Goal: Task Accomplishment & Management: Use online tool/utility

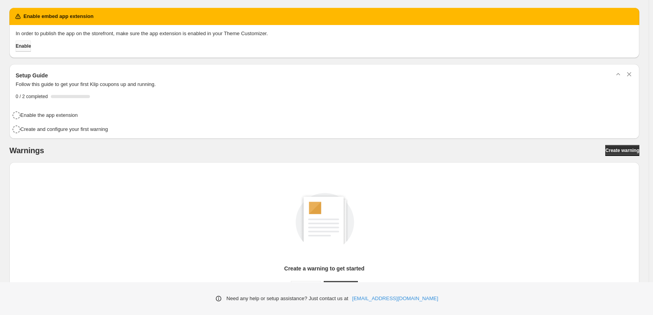
click at [30, 44] on span "Enable" at bounding box center [23, 46] width 15 height 6
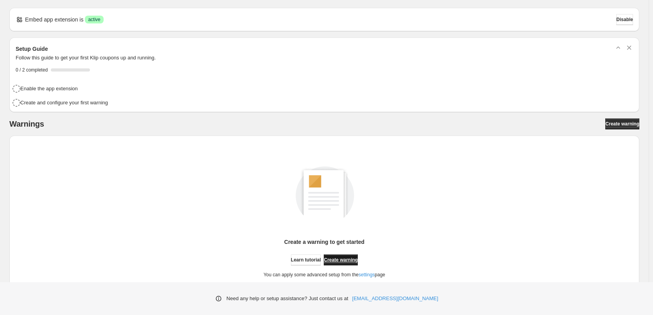
click at [352, 261] on span "Create warning" at bounding box center [341, 260] width 34 height 6
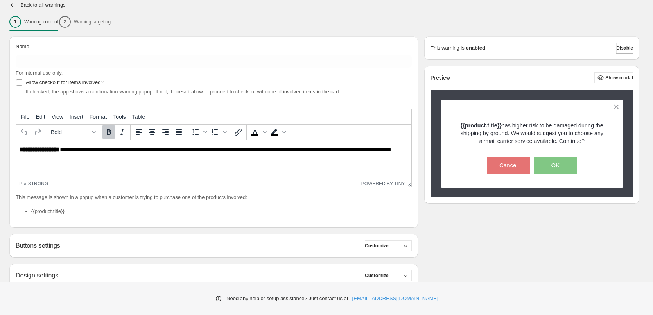
scroll to position [134, 0]
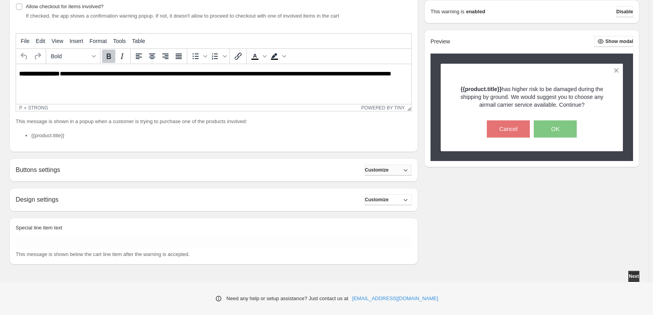
click at [380, 168] on span "Customize" at bounding box center [377, 170] width 24 height 6
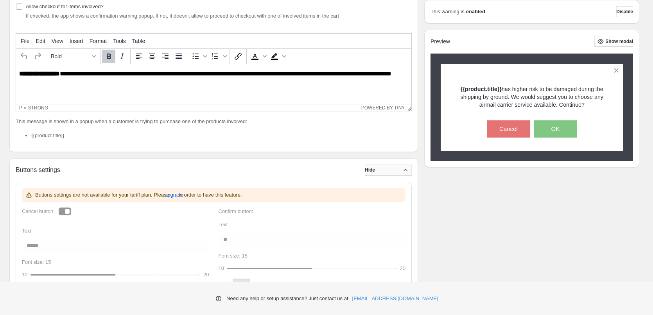
click at [375, 168] on span "Hide" at bounding box center [370, 170] width 10 height 6
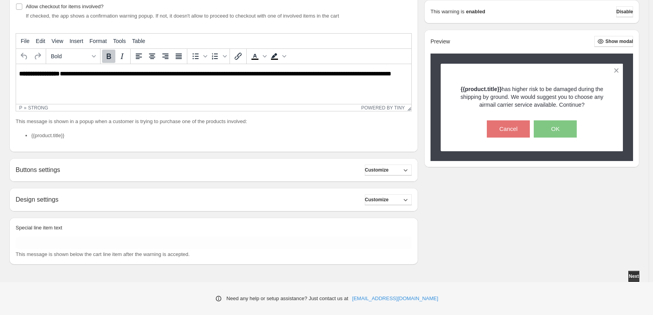
scroll to position [95, 0]
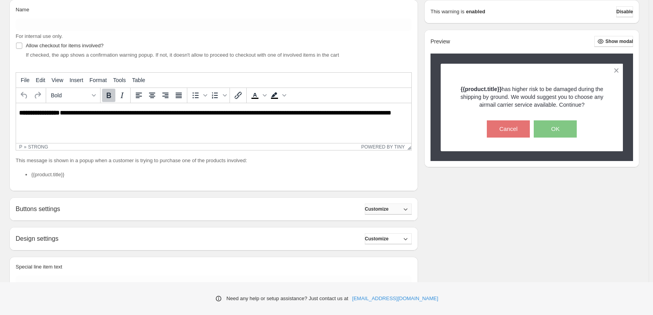
click at [378, 207] on span "Customize" at bounding box center [377, 209] width 24 height 6
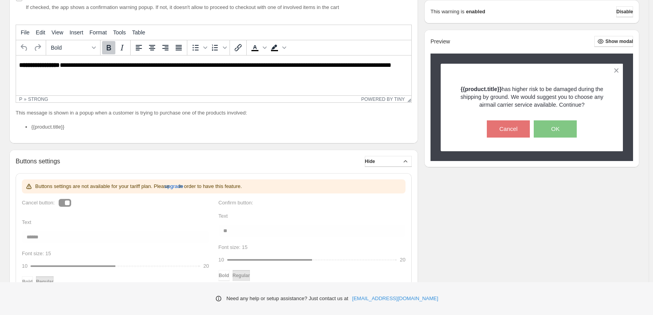
scroll to position [148, 0]
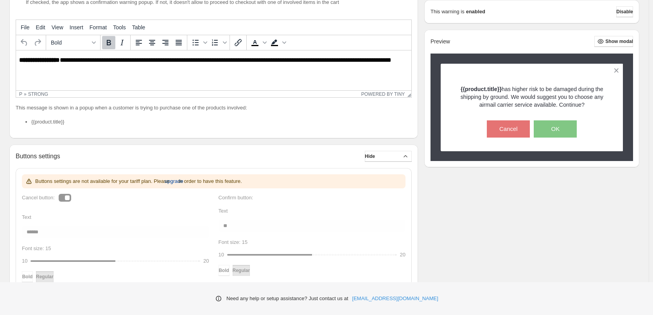
click at [180, 181] on span "upgrade" at bounding box center [174, 181] width 19 height 8
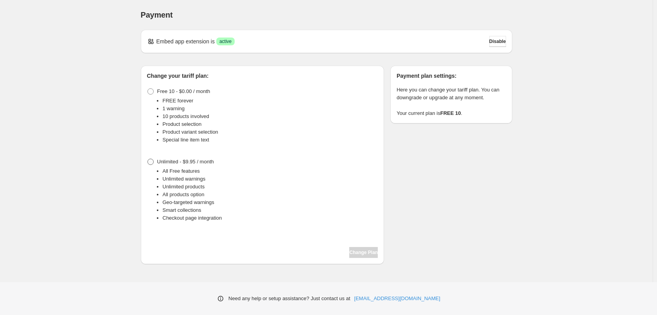
click at [148, 162] on span at bounding box center [150, 162] width 6 height 6
click at [360, 248] on button "Change Plan" at bounding box center [363, 252] width 29 height 11
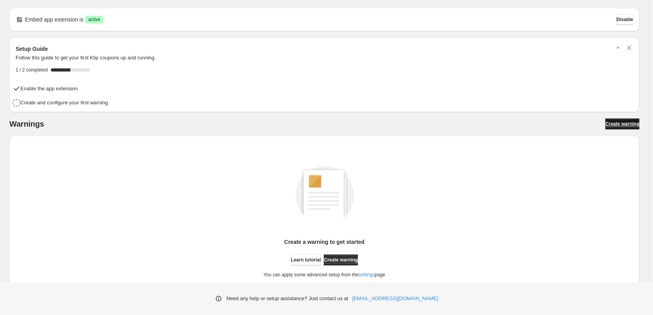
click at [619, 125] on span "Create warning" at bounding box center [622, 124] width 34 height 6
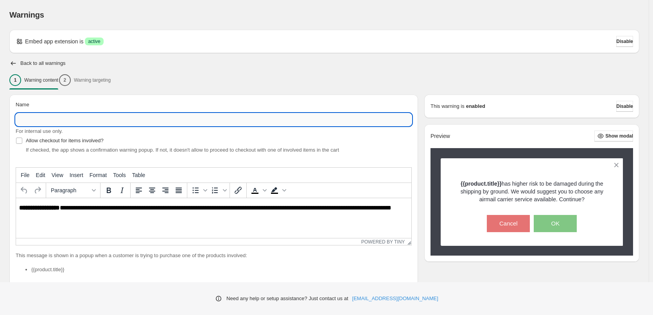
click at [77, 121] on input "Name" at bounding box center [214, 119] width 396 height 13
type input "********"
click at [140, 102] on div "Name" at bounding box center [214, 106] width 396 height 11
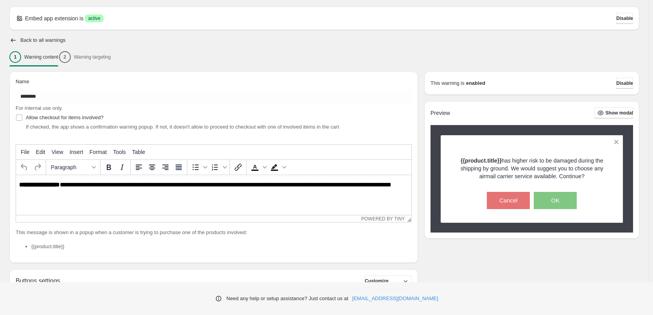
scroll to position [39, 0]
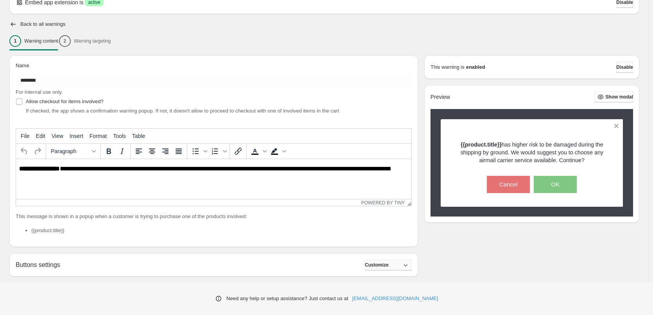
click at [402, 268] on button "Customize" at bounding box center [388, 265] width 47 height 11
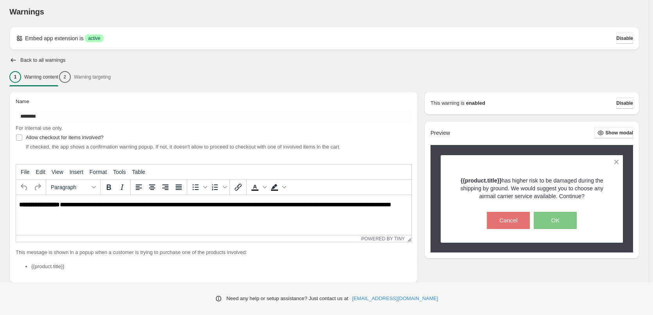
scroll to position [0, 0]
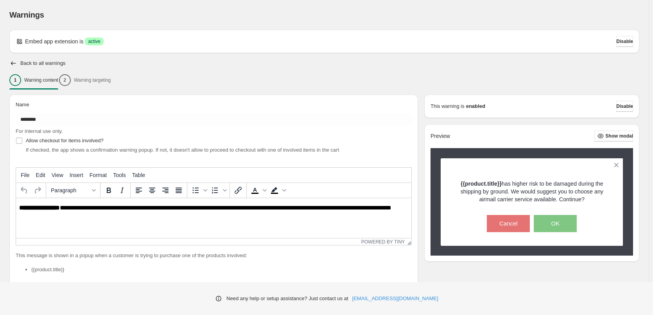
drag, startPoint x: 61, startPoint y: 198, endPoint x: 53, endPoint y: 17, distance: 181.2
click at [61, 198] on div "Paragraph" at bounding box center [73, 190] width 54 height 15
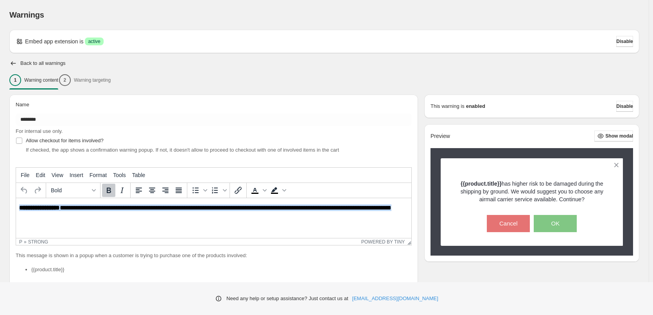
drag, startPoint x: 69, startPoint y: 215, endPoint x: -82, endPoint y: 180, distance: 154.8
click at [16, 198] on html "**********" at bounding box center [213, 211] width 395 height 27
paste body "Rich Text Area. Press ALT-0 for help."
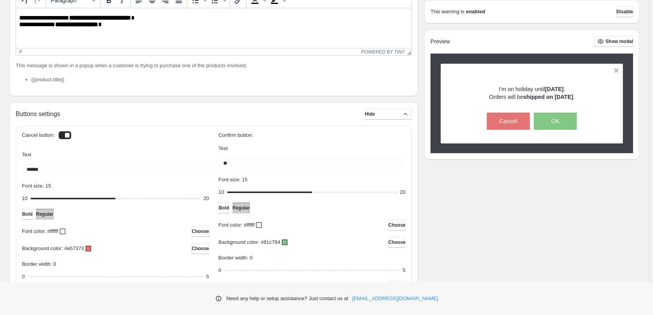
scroll to position [235, 0]
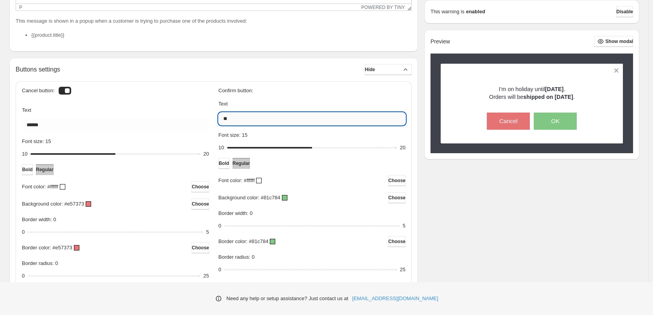
click at [256, 119] on input "**" at bounding box center [311, 119] width 187 height 13
type input "**********"
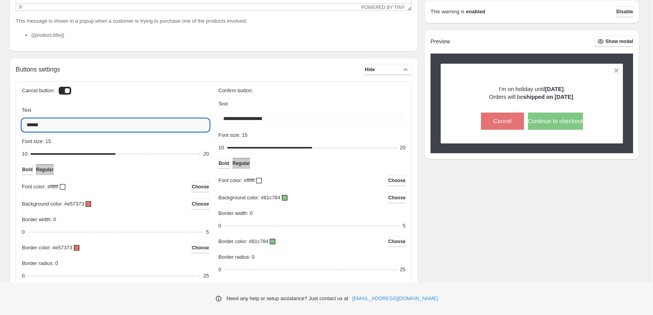
click at [156, 126] on input "******" at bounding box center [115, 125] width 187 height 13
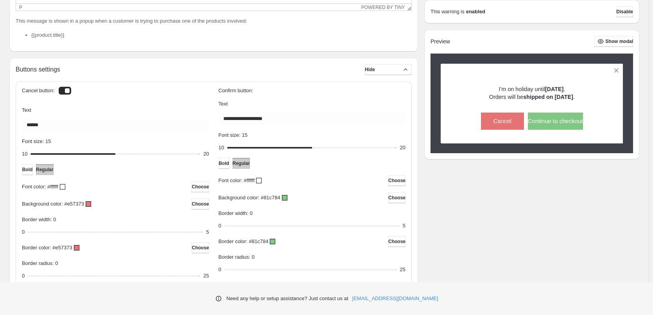
click at [260, 90] on h3 "Confirm button:" at bounding box center [311, 91] width 187 height 6
click at [65, 87] on div at bounding box center [65, 91] width 13 height 8
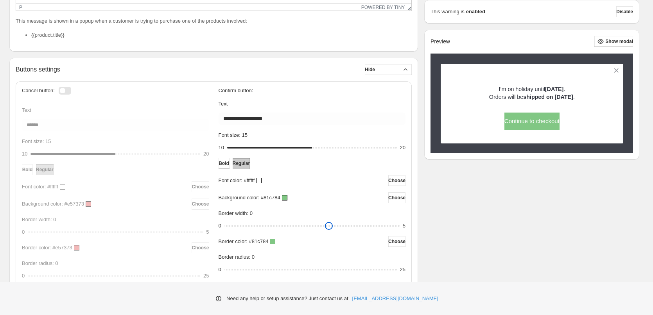
drag, startPoint x: 230, startPoint y: 224, endPoint x: 244, endPoint y: 224, distance: 14.1
click at [244, 224] on input "Border width: 0" at bounding box center [311, 225] width 175 height 11
drag, startPoint x: 228, startPoint y: 227, endPoint x: 237, endPoint y: 228, distance: 9.1
click at [237, 228] on input "Border width: 0" at bounding box center [311, 225] width 175 height 11
click at [265, 228] on input "Border width: 0" at bounding box center [311, 225] width 175 height 11
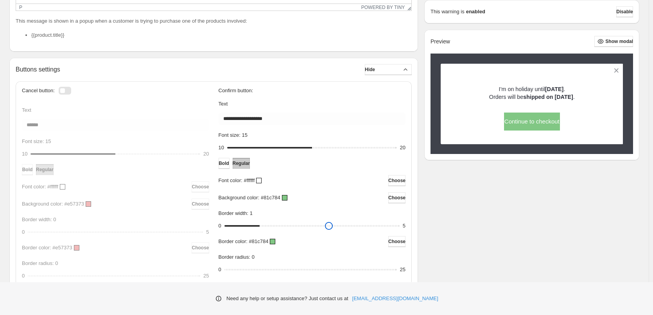
click at [324, 222] on input "Border width: 1" at bounding box center [311, 225] width 175 height 11
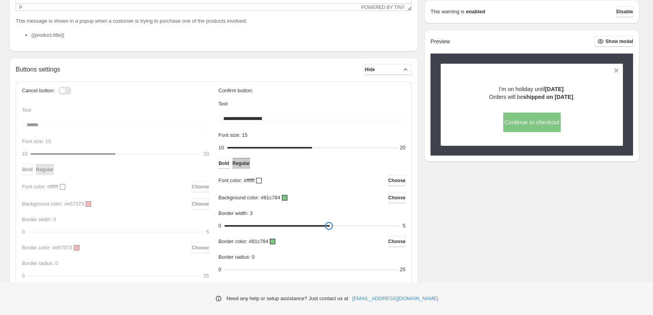
click at [347, 222] on input "Border width: 3" at bounding box center [311, 225] width 175 height 11
click at [371, 225] on input "Border width: 3" at bounding box center [311, 225] width 175 height 11
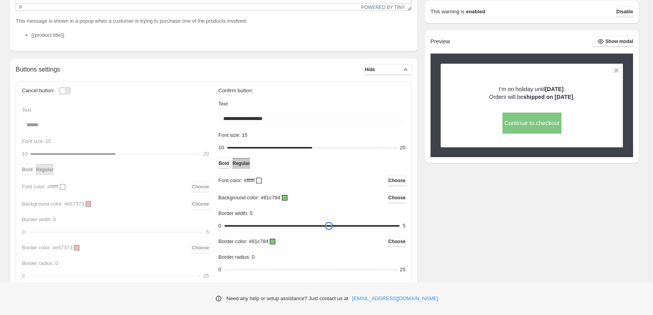
drag, startPoint x: 365, startPoint y: 227, endPoint x: 392, endPoint y: 227, distance: 27.4
type input "*"
click at [392, 227] on input "Border width: 5" at bounding box center [311, 225] width 175 height 11
click at [229, 165] on button "Bold" at bounding box center [223, 163] width 11 height 11
drag, startPoint x: 231, startPoint y: 270, endPoint x: 426, endPoint y: 272, distance: 195.8
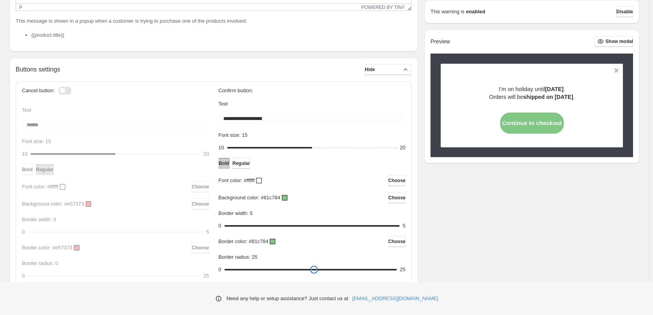
type input "**"
click at [397, 272] on input "Border radius: 25" at bounding box center [310, 269] width 172 height 11
click at [330, 251] on div "**********" at bounding box center [311, 181] width 187 height 186
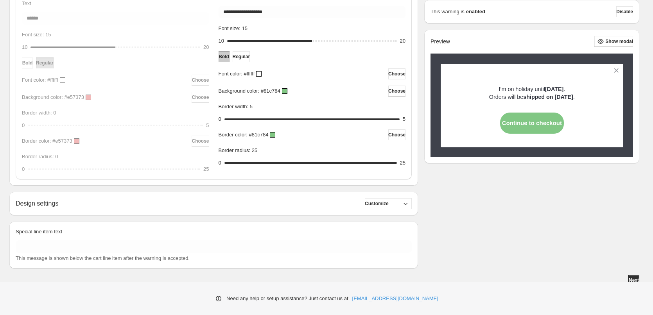
scroll to position [345, 0]
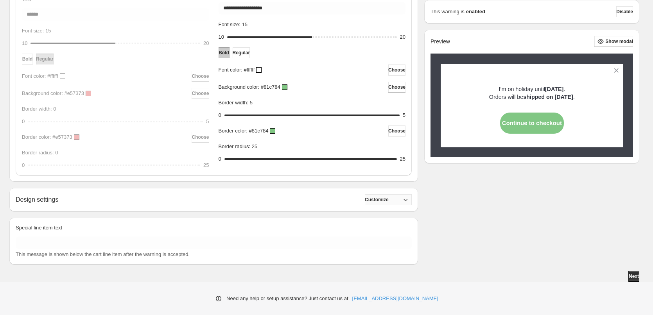
drag, startPoint x: 367, startPoint y: 204, endPoint x: 374, endPoint y: 204, distance: 7.4
click at [371, 204] on div "Design settings Customize" at bounding box center [214, 199] width 396 height 11
click at [374, 203] on button "Customize" at bounding box center [388, 199] width 47 height 11
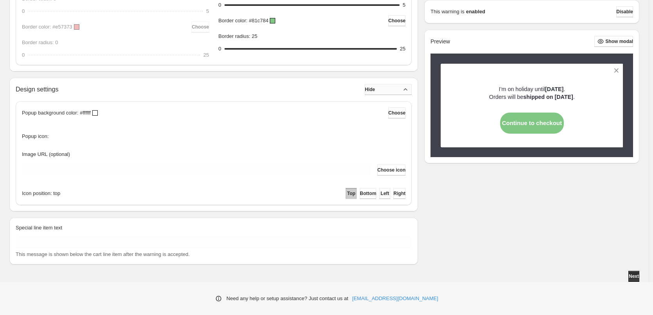
click at [392, 92] on button "Hide" at bounding box center [388, 89] width 47 height 11
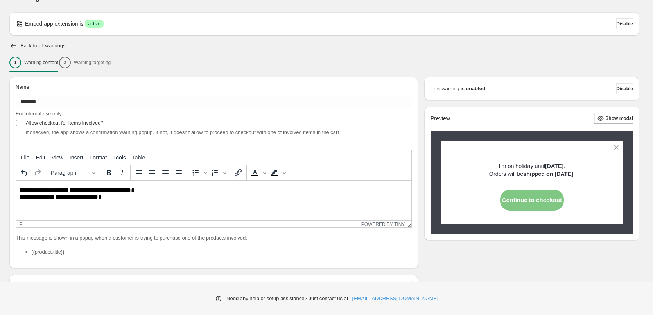
scroll to position [0, 0]
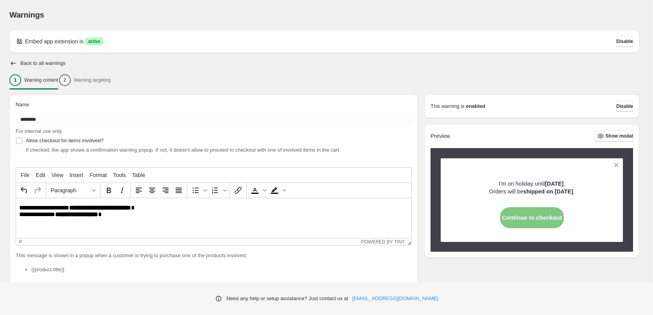
click at [92, 79] on div "1 Warning content 2 Warning targeting" at bounding box center [324, 80] width 630 height 16
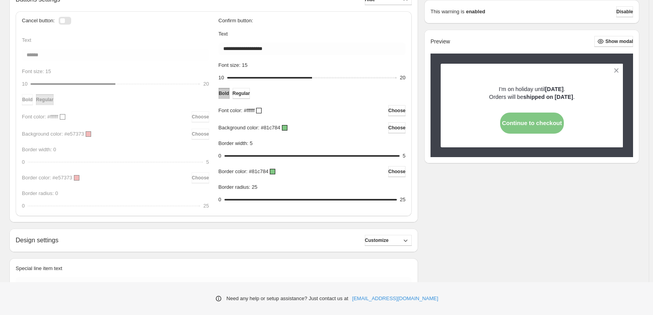
scroll to position [345, 0]
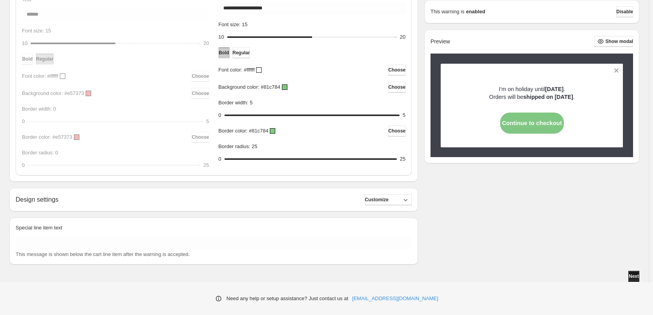
click at [636, 276] on span "Next" at bounding box center [634, 276] width 10 height 6
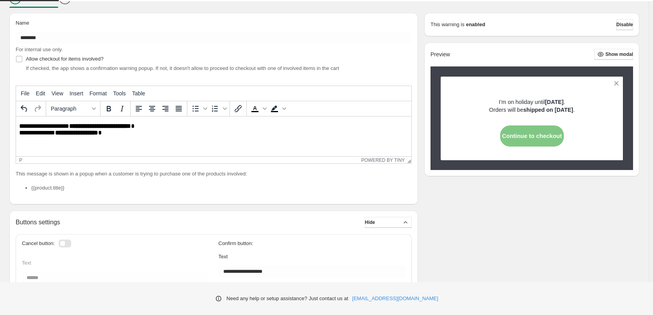
scroll to position [0, 0]
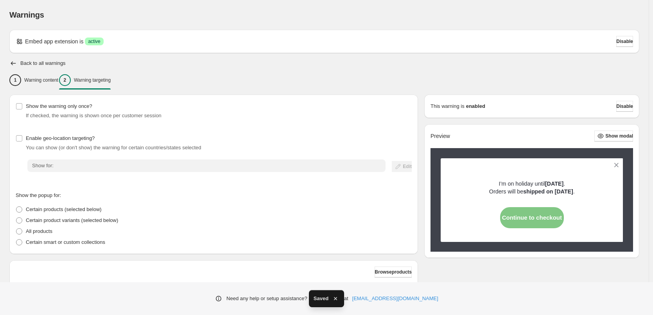
scroll to position [70, 0]
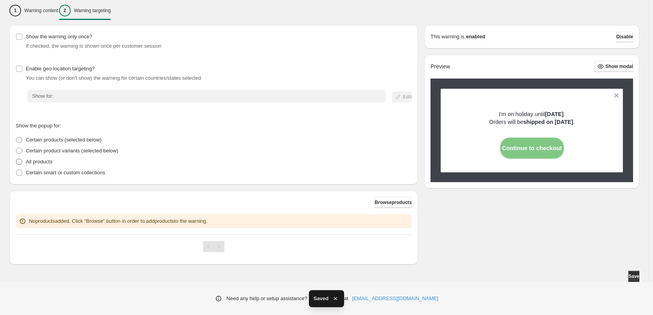
click at [42, 161] on p "All products" at bounding box center [39, 162] width 27 height 8
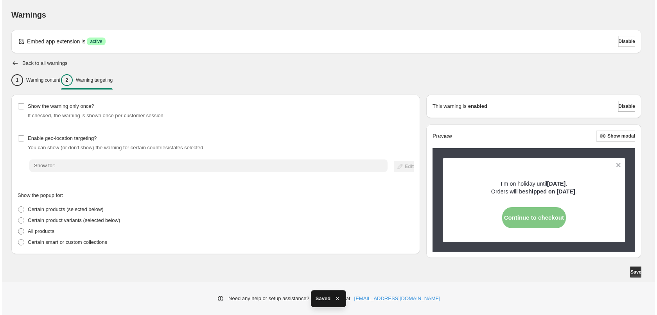
scroll to position [0, 0]
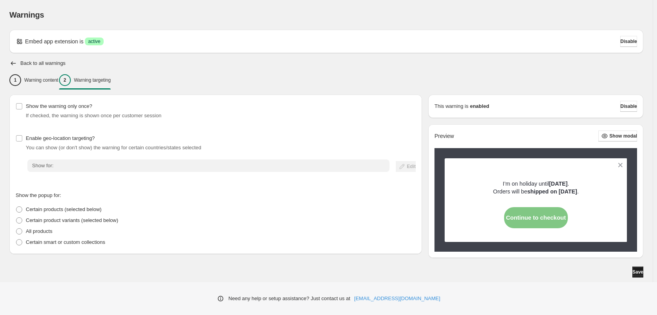
click at [638, 274] on button "Save" at bounding box center [637, 272] width 11 height 11
